Goal: Task Accomplishment & Management: Use online tool/utility

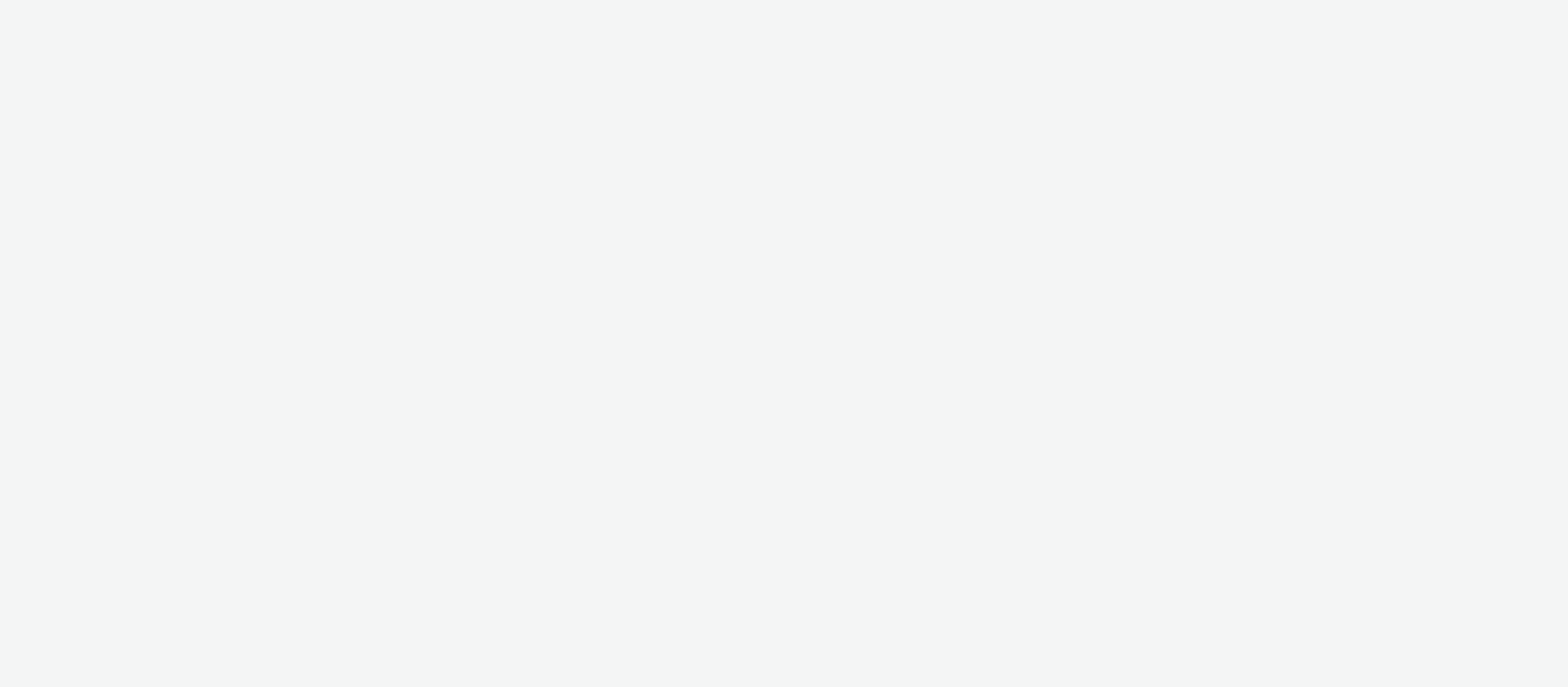
select select "064c34f8-ee32-4d92-aabc-90686beaa9f0"
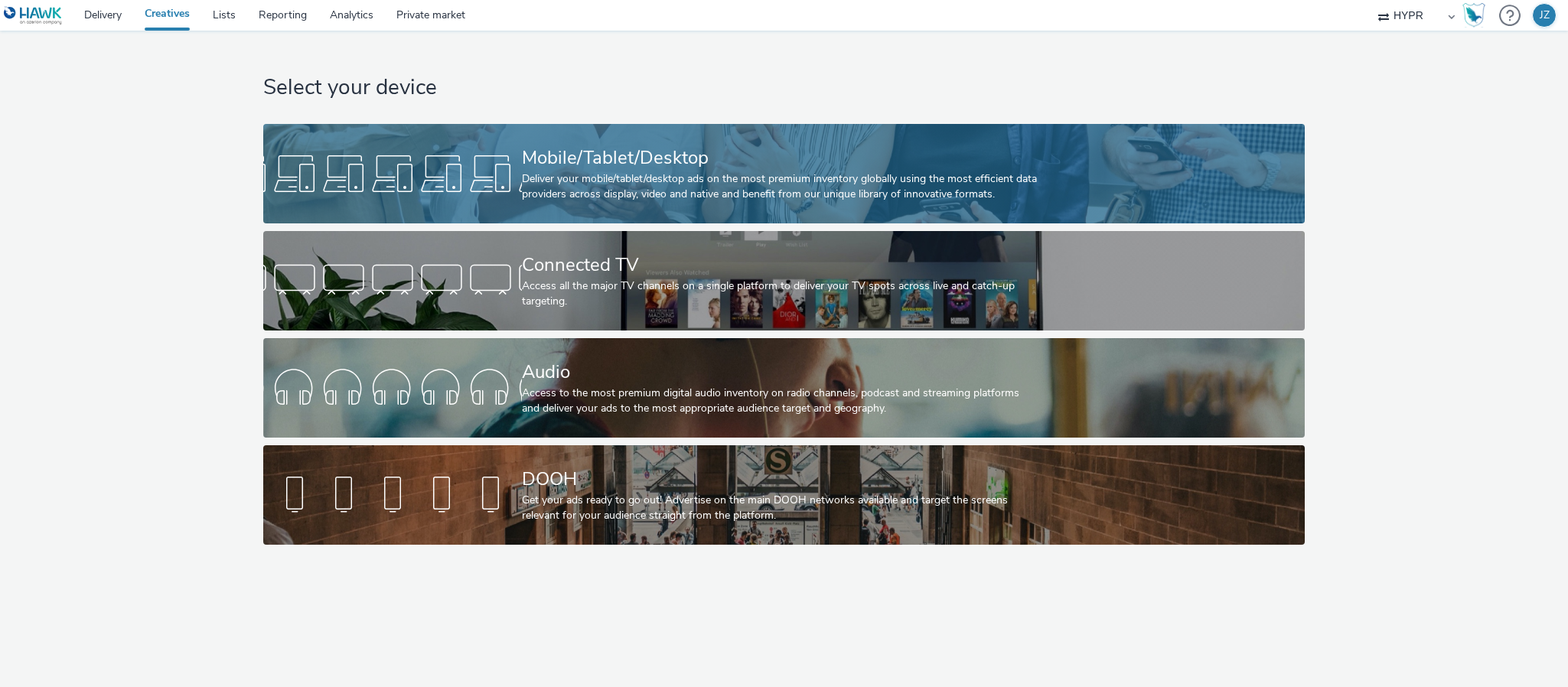
click at [677, 131] on div "Mobile/Tablet/Desktop Deliver your mobile/tablet/desktop ads on the most premiu…" at bounding box center [780, 174] width 518 height 100
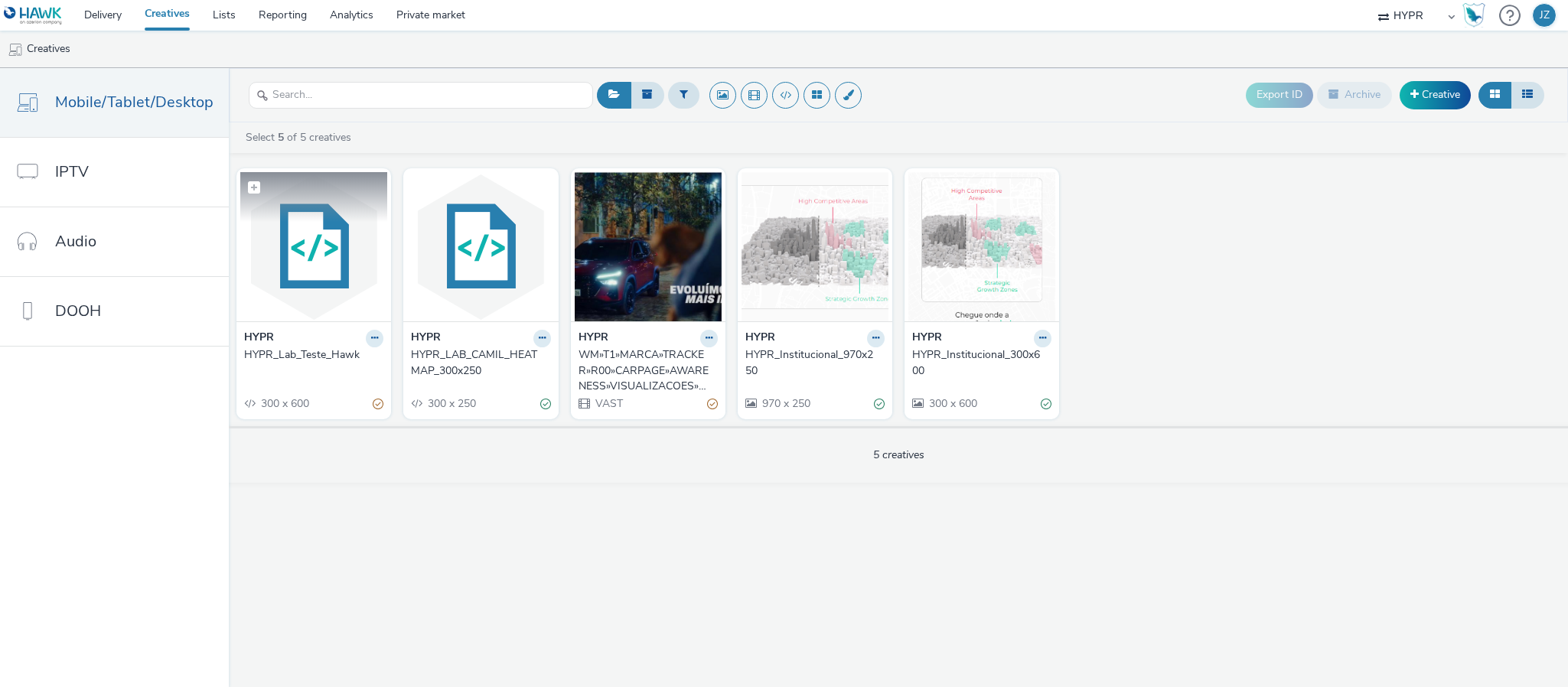
click at [313, 251] on img at bounding box center [314, 246] width 147 height 149
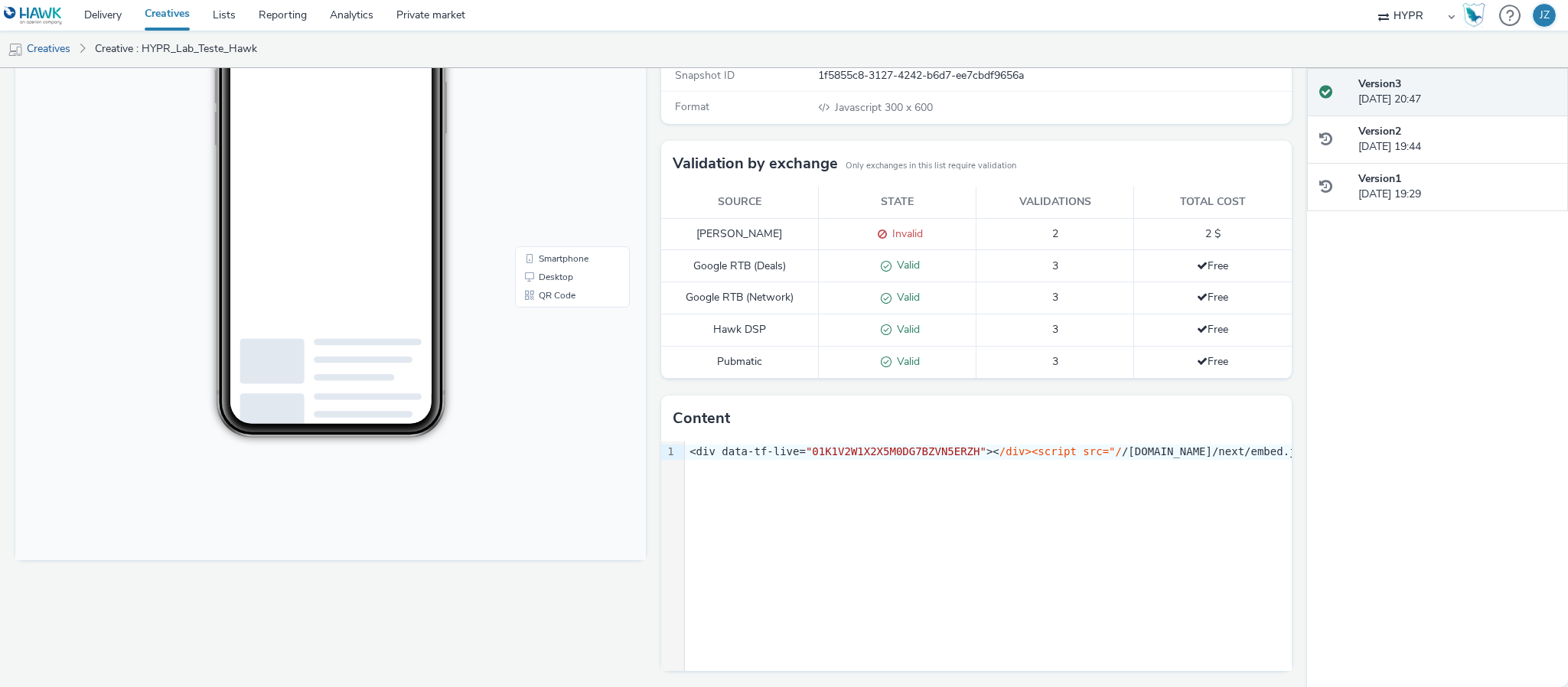
scroll to position [254, 0]
drag, startPoint x: 831, startPoint y: 381, endPoint x: 629, endPoint y: 462, distance: 217.6
click at [852, 523] on div "9 1 › <div data-tf-live= "01K1V2W1X2X5M0DG7BZVN5ERZH" >< /div><script src="/ /[…" at bounding box center [976, 554] width 630 height 230
drag, startPoint x: 921, startPoint y: 455, endPoint x: 1450, endPoint y: 482, distance: 529.7
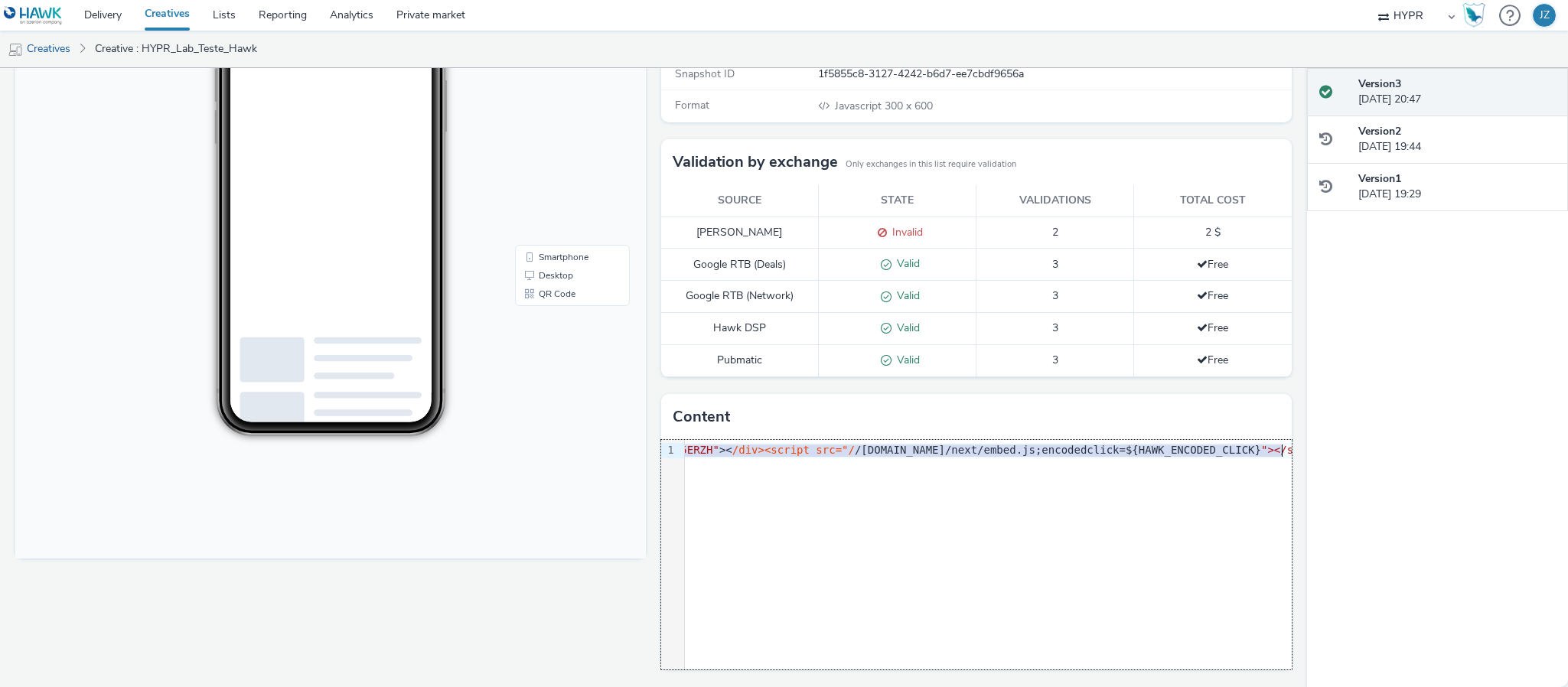
click at [1450, 482] on div "Enabled Version 3 - Created on [DATE] HYPR_Lab_Teste_Hawk for HYPR Fullscreen R…" at bounding box center [784, 377] width 1568 height 619
drag, startPoint x: 1177, startPoint y: 655, endPoint x: 587, endPoint y: 625, distance: 590.8
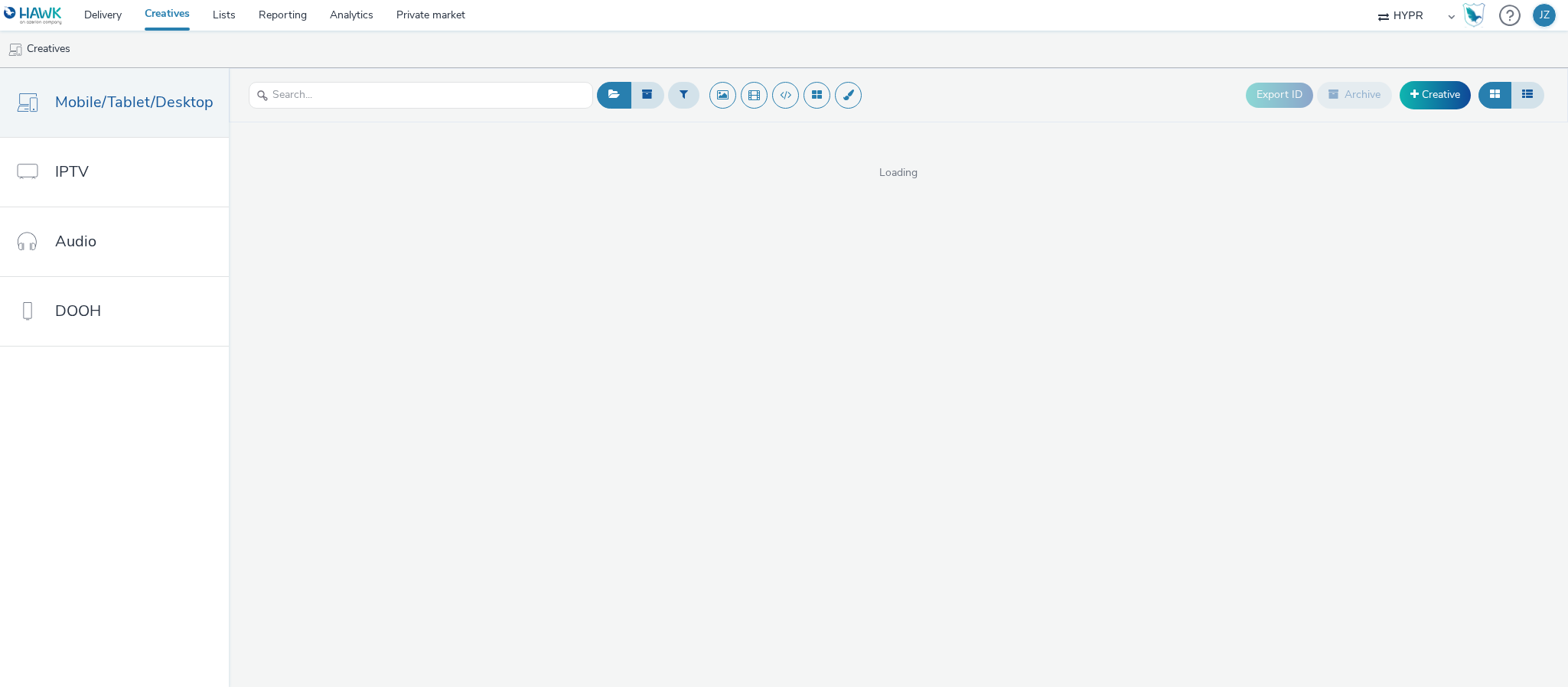
click at [473, 155] on div "Loading" at bounding box center [898, 152] width 1339 height 58
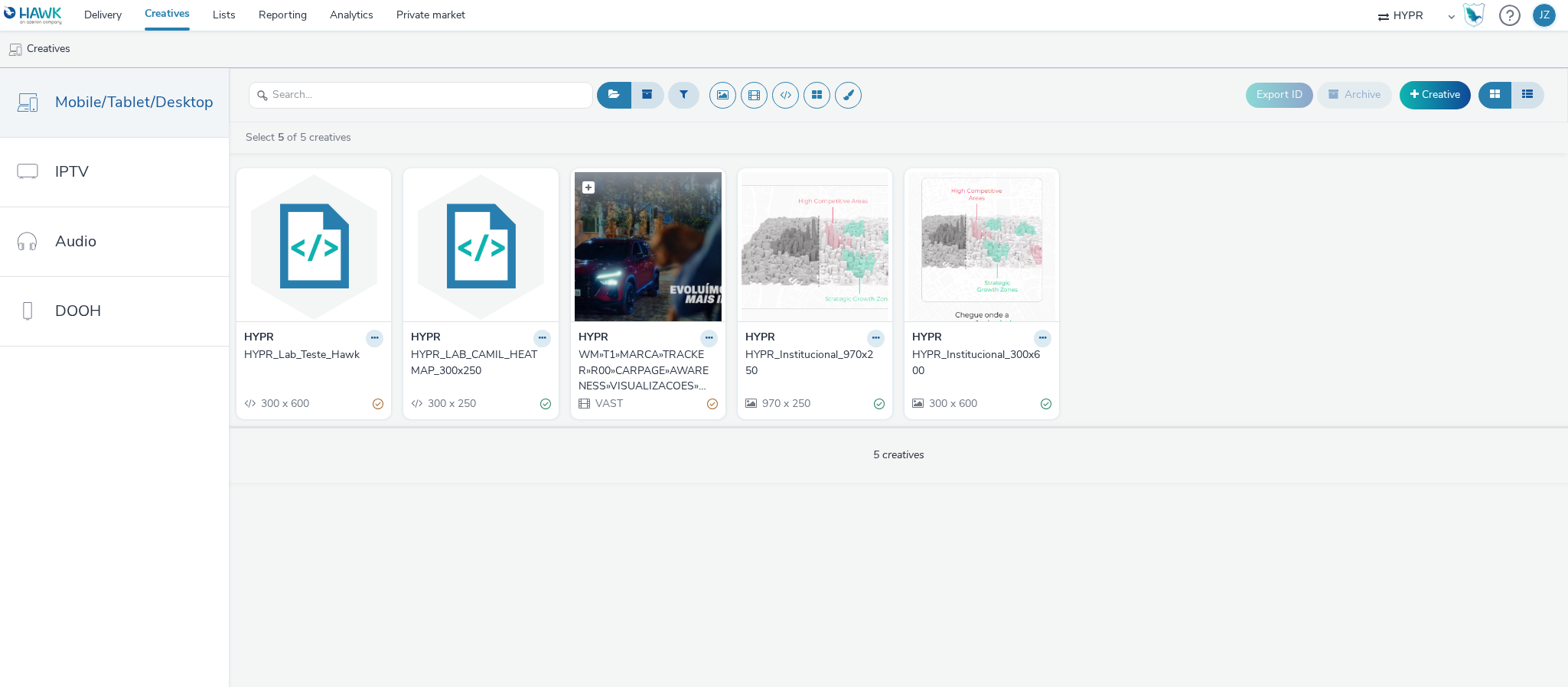
click at [649, 285] on img at bounding box center [647, 246] width 147 height 149
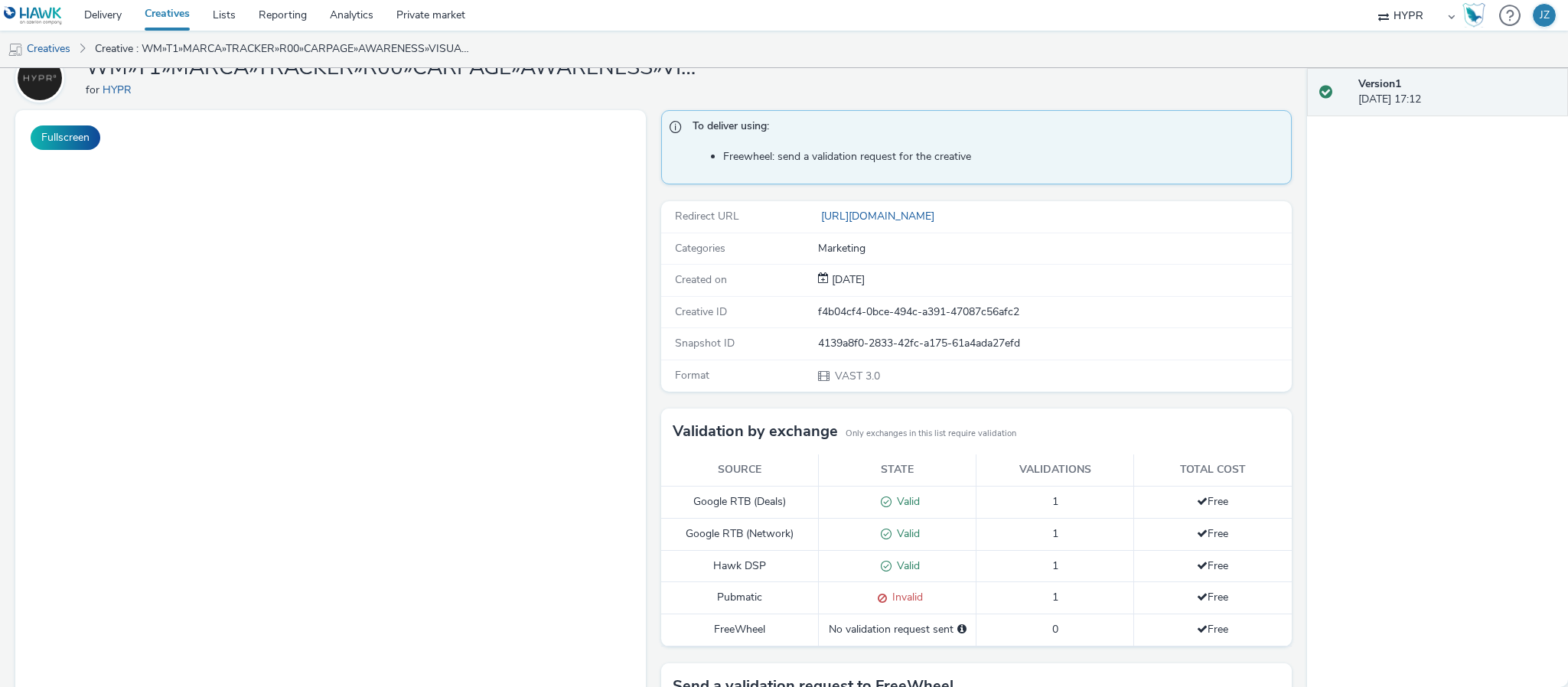
scroll to position [41, 0]
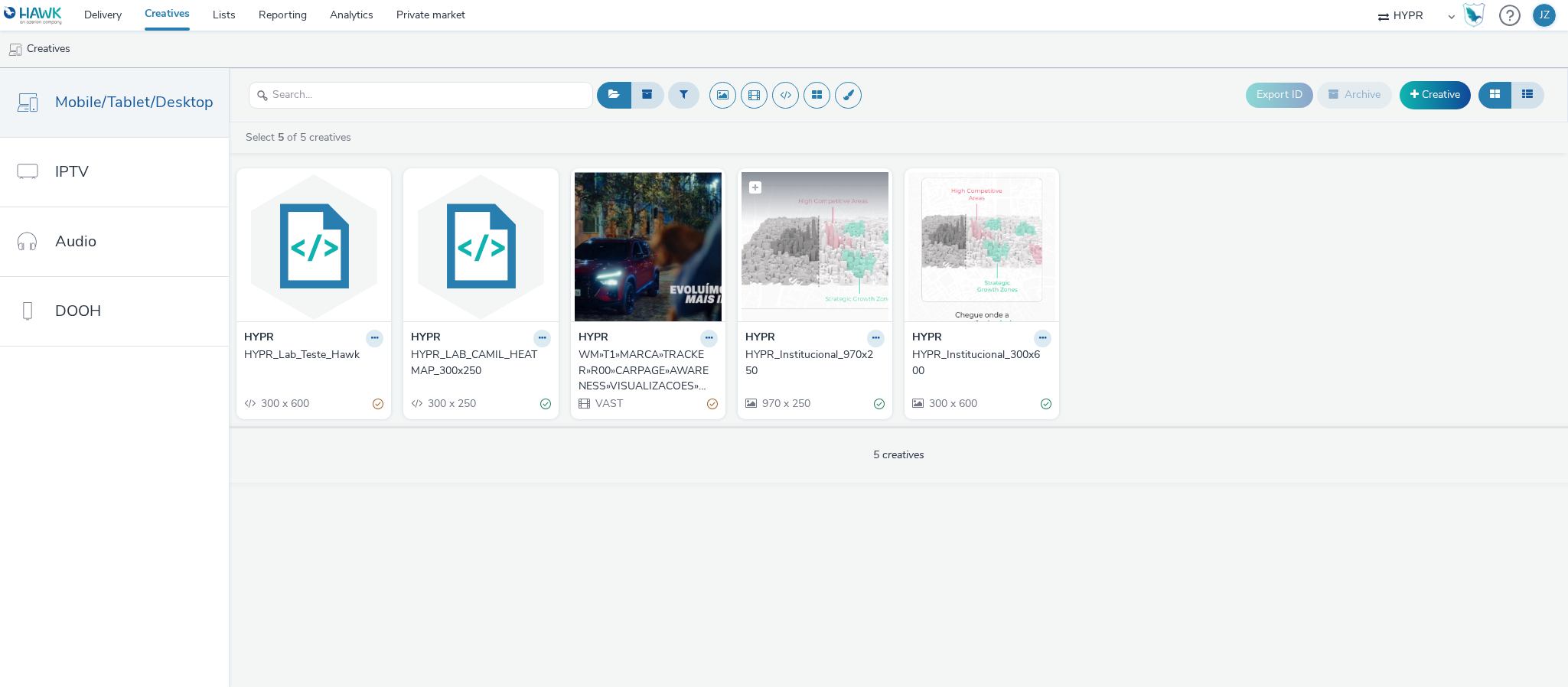
click at [774, 249] on img at bounding box center [814, 246] width 147 height 149
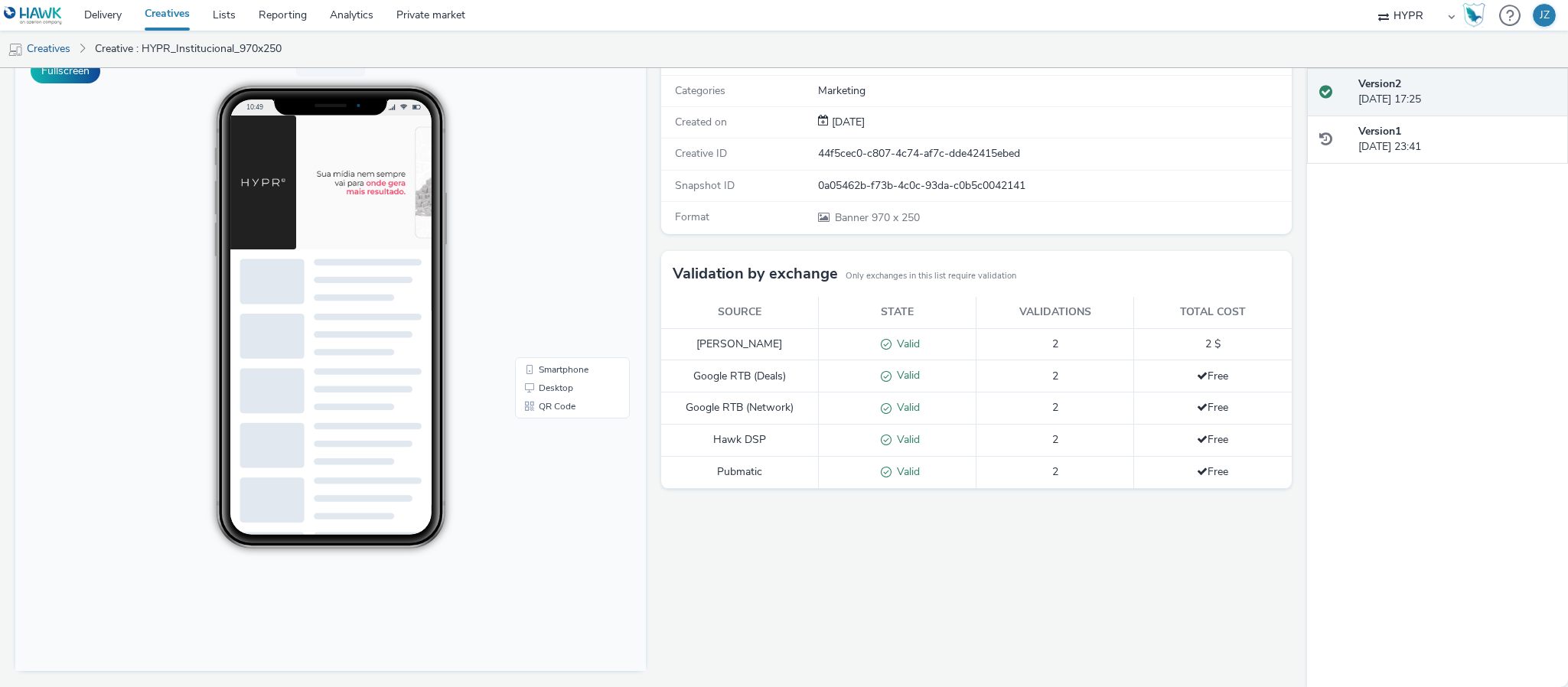
scroll to position [140, 0]
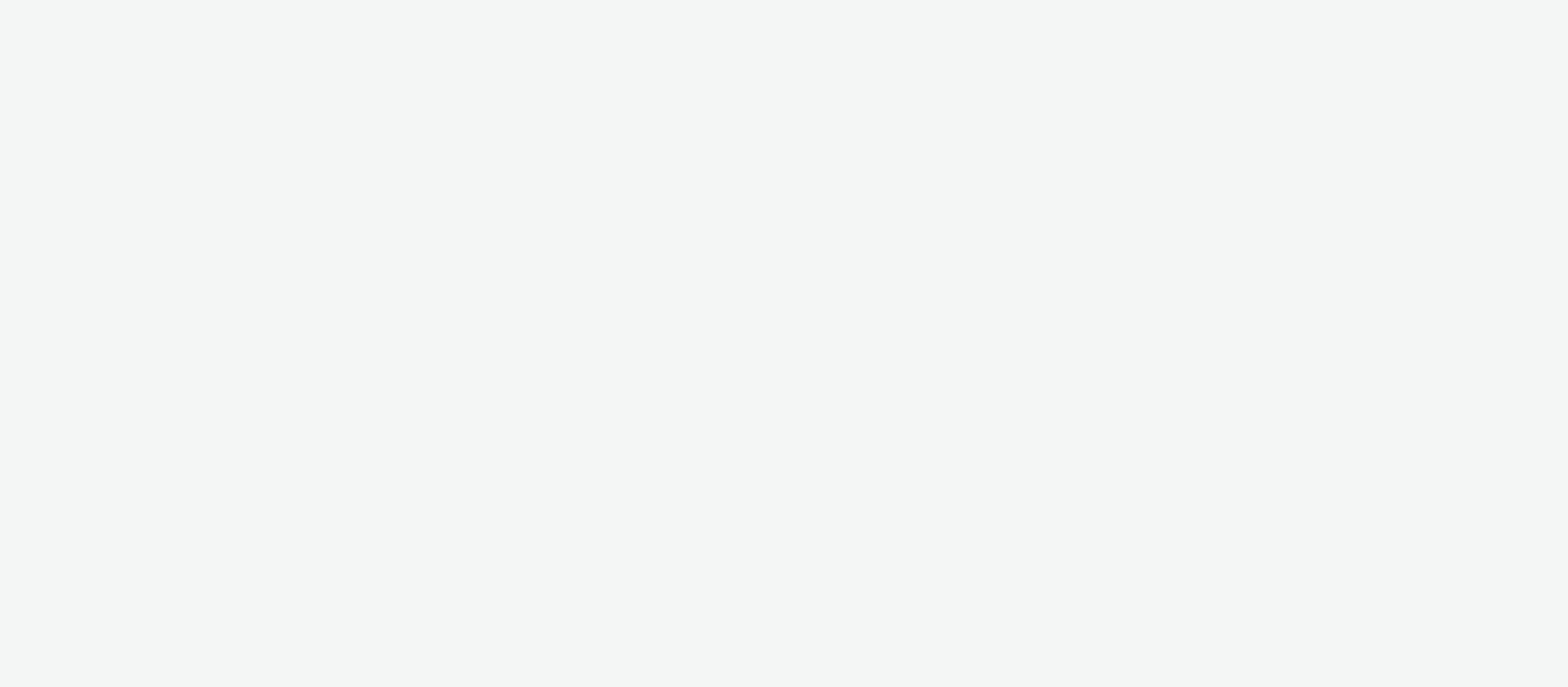
select select "064c34f8-ee32-4d92-aabc-90686beaa9f0"
